Goal: Task Accomplishment & Management: Use online tool/utility

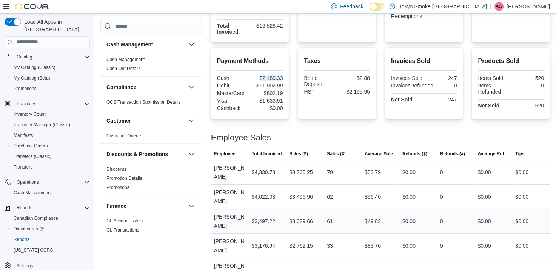
scroll to position [2, 0]
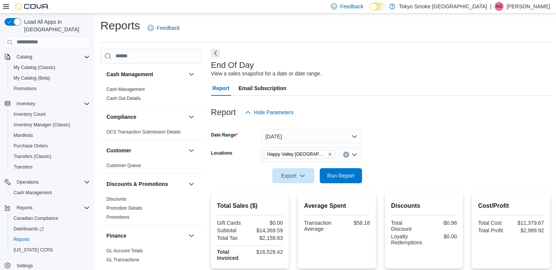
click at [410, 174] on form "Date Range [DATE] Locations [GEOGRAPHIC_DATA] [GEOGRAPHIC_DATA] Export Run Repo…" at bounding box center [380, 151] width 339 height 63
click at [347, 153] on icon "Clear input" at bounding box center [346, 154] width 3 height 3
click at [412, 154] on form "Date Range [DATE] Locations All Locations Export Run Report" at bounding box center [380, 151] width 339 height 63
click at [407, 157] on form "Date Range [DATE] Locations All Locations Export Run Report" at bounding box center [380, 151] width 339 height 63
click at [348, 136] on button "[DATE]" at bounding box center [311, 136] width 101 height 15
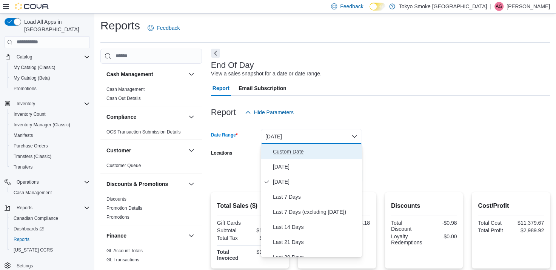
click at [308, 156] on button "Custom Date" at bounding box center [311, 151] width 101 height 15
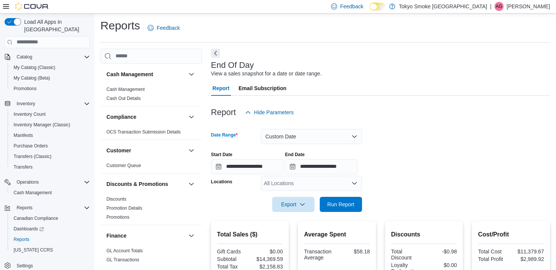
click at [309, 146] on div "**********" at bounding box center [380, 160] width 339 height 29
click at [308, 142] on button "Custom Date" at bounding box center [311, 136] width 101 height 15
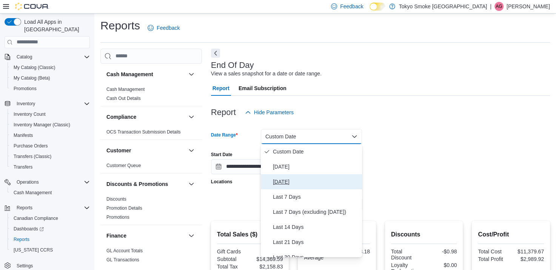
click at [299, 181] on span "[DATE]" at bounding box center [316, 181] width 86 height 9
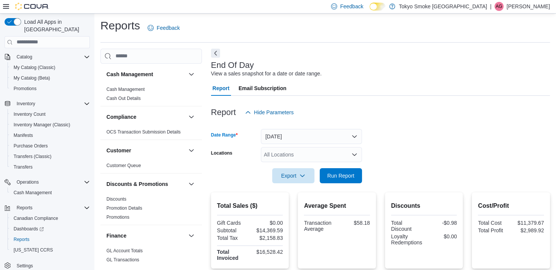
click at [305, 155] on div "All Locations" at bounding box center [311, 154] width 101 height 15
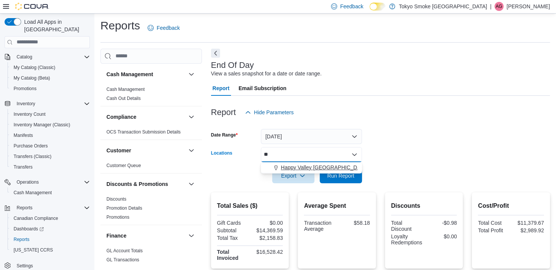
type input "**"
click at [316, 164] on span "Happy Valley [GEOGRAPHIC_DATA]" at bounding box center [324, 168] width 87 height 8
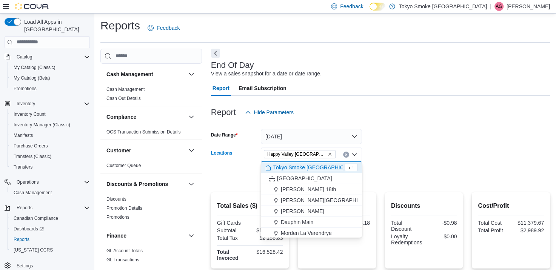
click at [461, 148] on form "Date Range [DATE] Locations [GEOGRAPHIC_DATA] [GEOGRAPHIC_DATA] Combo box. Sele…" at bounding box center [380, 151] width 339 height 63
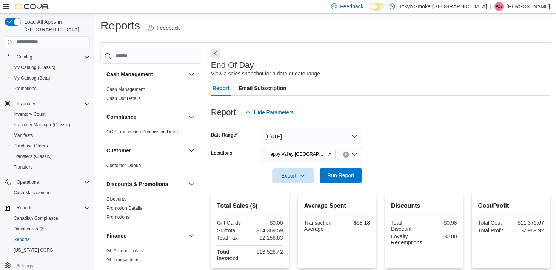
click at [344, 174] on span "Run Report" at bounding box center [340, 176] width 27 height 8
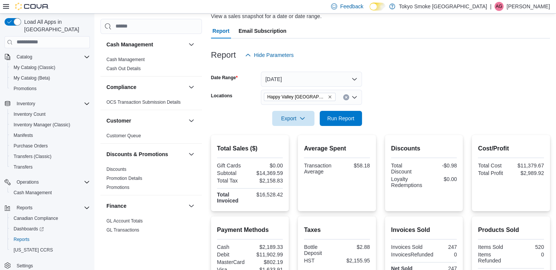
scroll to position [77, 0]
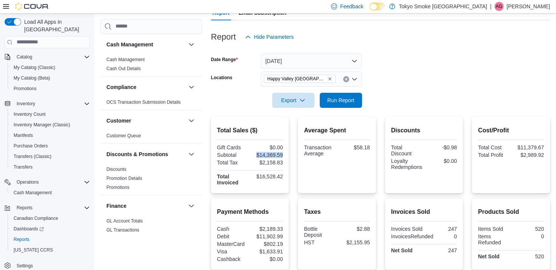
drag, startPoint x: 254, startPoint y: 155, endPoint x: 290, endPoint y: 157, distance: 35.9
click at [290, 157] on div "Total Sales ($) Gift Cards $0.00 Subtotal $14,369.59 Total Tax $2,158.83 Total …" at bounding box center [380, 155] width 339 height 76
drag, startPoint x: 290, startPoint y: 157, endPoint x: 305, endPoint y: 160, distance: 15.4
click at [305, 160] on div "Average Spent Transaction Average $58.18" at bounding box center [337, 155] width 66 height 64
drag, startPoint x: 373, startPoint y: 147, endPoint x: 397, endPoint y: 147, distance: 24.2
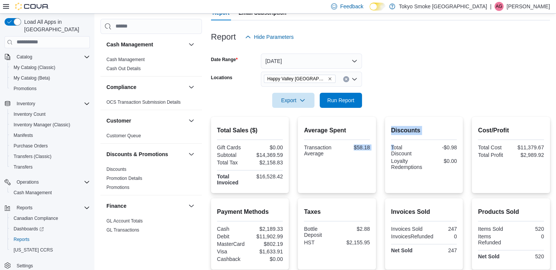
click at [397, 147] on div "Total Sales ($) Gift Cards $0.00 Subtotal $14,369.59 Total Tax $2,158.83 Total …" at bounding box center [380, 155] width 339 height 76
drag, startPoint x: 397, startPoint y: 147, endPoint x: 392, endPoint y: 164, distance: 17.2
click at [392, 164] on div "Discounts Total Discount -$0.98 Loyalty Redemptions $0.00" at bounding box center [424, 155] width 78 height 76
drag, startPoint x: 392, startPoint y: 164, endPoint x: 416, endPoint y: 170, distance: 24.3
click at [416, 170] on div at bounding box center [424, 171] width 66 height 2
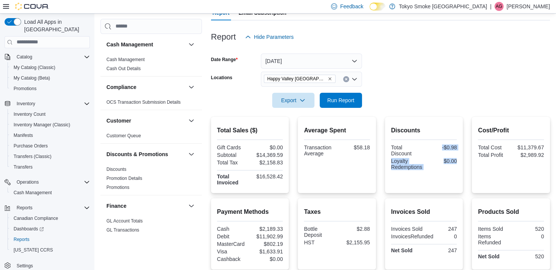
drag, startPoint x: 462, startPoint y: 164, endPoint x: 440, endPoint y: 145, distance: 29.2
click at [440, 145] on div "Discounts Total Discount -$0.98 Loyalty Redemptions $0.00" at bounding box center [424, 155] width 78 height 76
drag, startPoint x: 440, startPoint y: 145, endPoint x: 436, endPoint y: 163, distance: 18.1
click at [436, 163] on div "$0.00" at bounding box center [440, 161] width 31 height 6
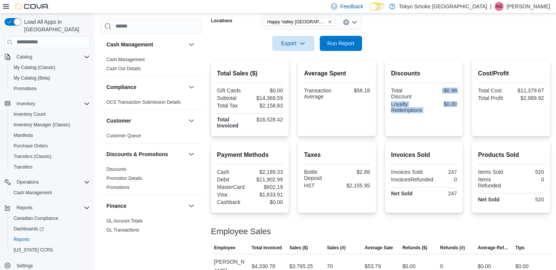
scroll to position [228, 0]
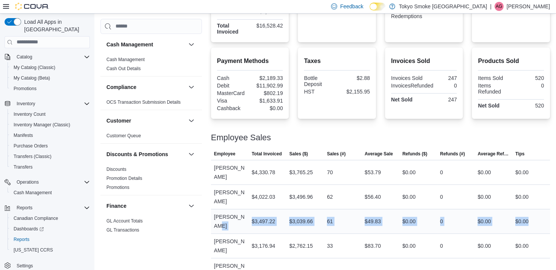
drag, startPoint x: 246, startPoint y: 200, endPoint x: 539, endPoint y: 202, distance: 292.5
click at [539, 209] on tr "Employee [PERSON_NAME] Total Invoiced $3,497.22 Sales ($) $3,039.66 Sales (#) 6…" at bounding box center [380, 221] width 339 height 25
click at [539, 214] on div "$0.00" at bounding box center [531, 221] width 38 height 15
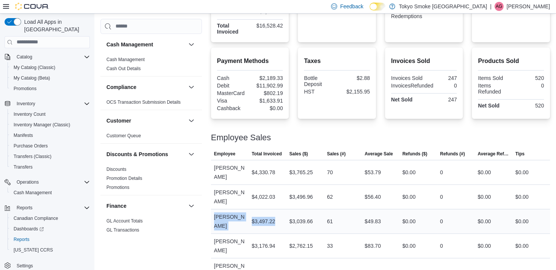
drag, startPoint x: 540, startPoint y: 183, endPoint x: 283, endPoint y: 197, distance: 257.8
click at [283, 197] on tbody "Employee [PERSON_NAME] Total Invoiced $4,330.78 Sales ($) $3,765.25 Sales (#) 7…" at bounding box center [380, 230] width 339 height 141
click at [283, 214] on div "$3,497.22" at bounding box center [268, 221] width 38 height 15
click at [265, 217] on div "$3,497.22" at bounding box center [263, 221] width 23 height 9
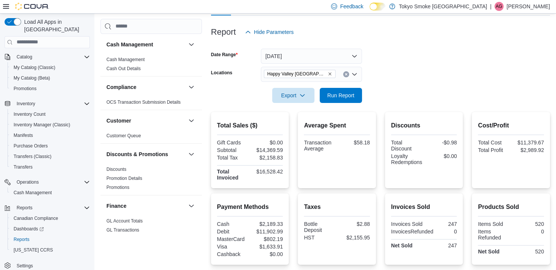
scroll to position [77, 0]
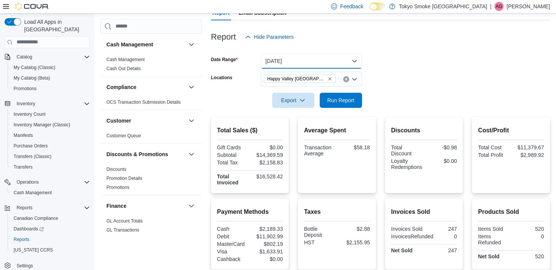
click at [305, 54] on button "[DATE]" at bounding box center [311, 61] width 101 height 15
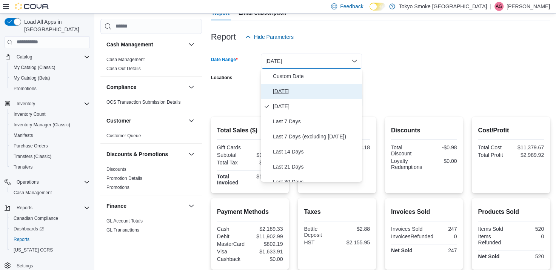
click at [285, 88] on span "[DATE]" at bounding box center [316, 91] width 86 height 9
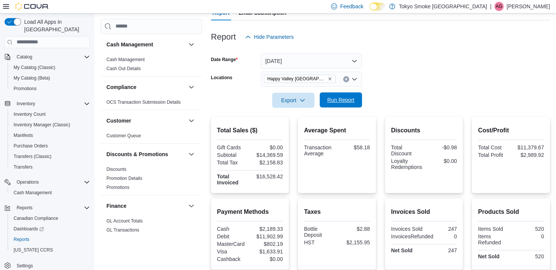
click at [353, 100] on span "Run Report" at bounding box center [340, 100] width 27 height 8
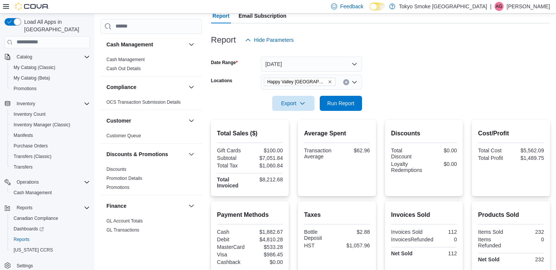
scroll to position [75, 0]
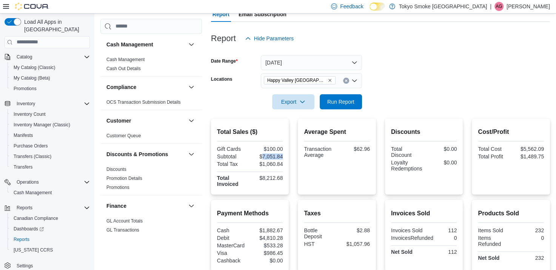
drag, startPoint x: 262, startPoint y: 157, endPoint x: 287, endPoint y: 159, distance: 24.6
click at [287, 159] on div "Total Sales ($) Gift Cards $100.00 Subtotal $7,051.84 Total Tax $1,060.84 Total…" at bounding box center [250, 156] width 78 height 76
drag, startPoint x: 287, startPoint y: 159, endPoint x: 296, endPoint y: 174, distance: 17.6
click at [296, 174] on div "Total Sales ($) Gift Cards $100.00 Subtotal $7,051.84 Total Tax $1,060.84 Total…" at bounding box center [380, 156] width 339 height 76
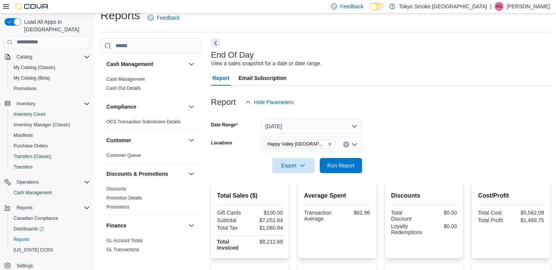
scroll to position [0, 0]
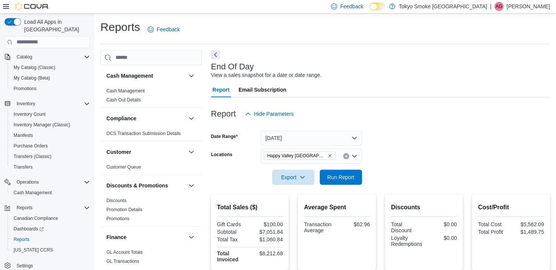
drag, startPoint x: 479, startPoint y: 179, endPoint x: 469, endPoint y: 180, distance: 9.5
click at [479, 179] on form "Date Range [DATE] Locations [GEOGRAPHIC_DATA] [GEOGRAPHIC_DATA] Export Run Repo…" at bounding box center [380, 153] width 339 height 63
click at [28, 237] on span "Reports" at bounding box center [22, 240] width 16 height 6
click at [435, 98] on div at bounding box center [380, 101] width 339 height 9
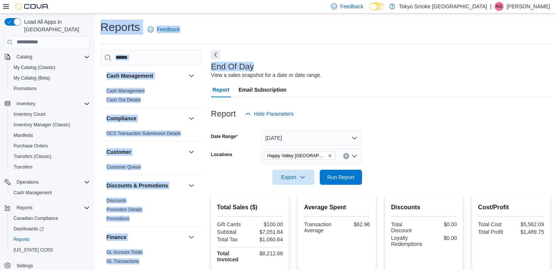
drag, startPoint x: 255, startPoint y: 66, endPoint x: 102, endPoint y: 27, distance: 158.4
click at [102, 27] on div "Reports Feedback Cash Management Cash Management Cash Out Details Compliance OC…" at bounding box center [324, 262] width 449 height 485
click at [103, 28] on h1 "Reports" at bounding box center [120, 27] width 40 height 15
drag, startPoint x: 103, startPoint y: 28, endPoint x: 102, endPoint y: 34, distance: 6.8
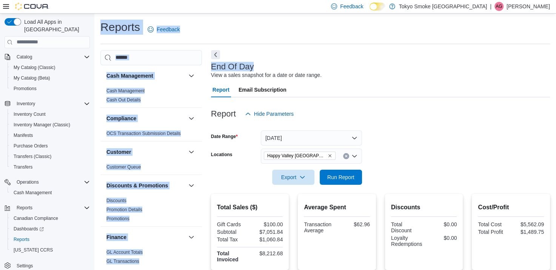
click at [102, 34] on h1 "Reports" at bounding box center [120, 27] width 40 height 15
click at [102, 30] on h1 "Reports" at bounding box center [120, 27] width 40 height 15
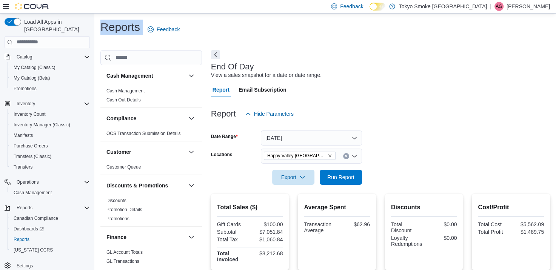
drag, startPoint x: 102, startPoint y: 30, endPoint x: 145, endPoint y: 31, distance: 42.7
click at [145, 31] on div "Reports Feedback" at bounding box center [141, 30] width 83 height 20
drag, startPoint x: 145, startPoint y: 31, endPoint x: 276, endPoint y: 42, distance: 131.5
click at [276, 42] on div "Reports Feedback" at bounding box center [324, 32] width 449 height 25
